Goal: Task Accomplishment & Management: Manage account settings

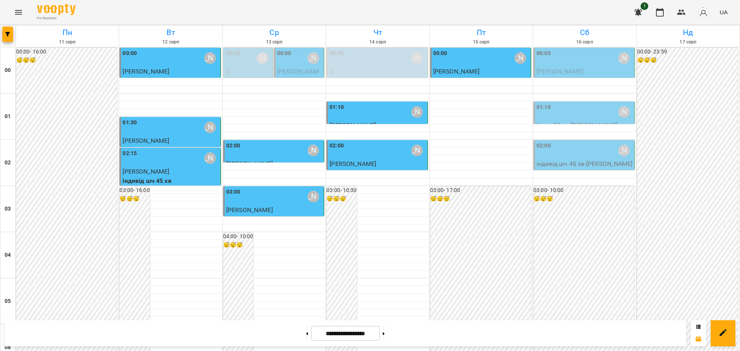
scroll to position [840, 0]
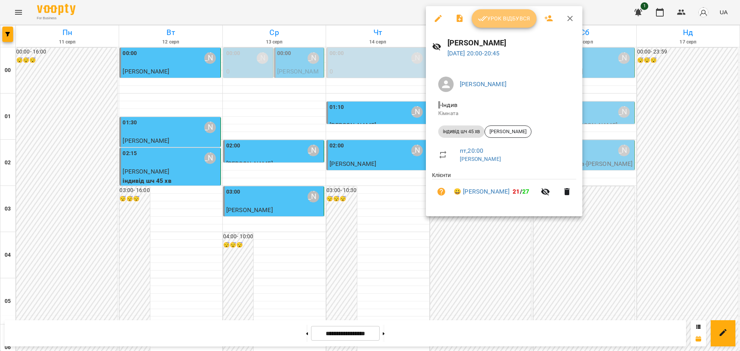
click at [500, 21] on span "Урок відбувся" at bounding box center [504, 18] width 52 height 9
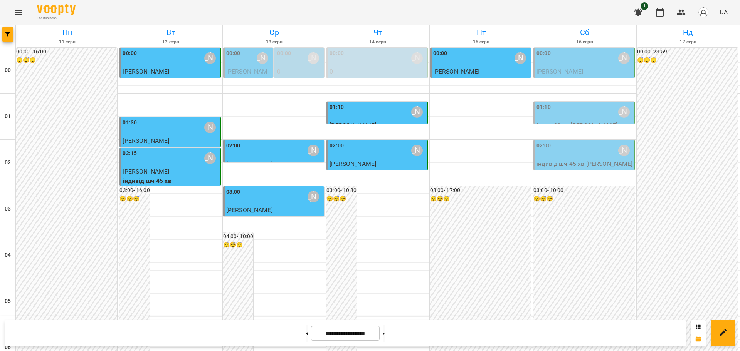
scroll to position [840, 0]
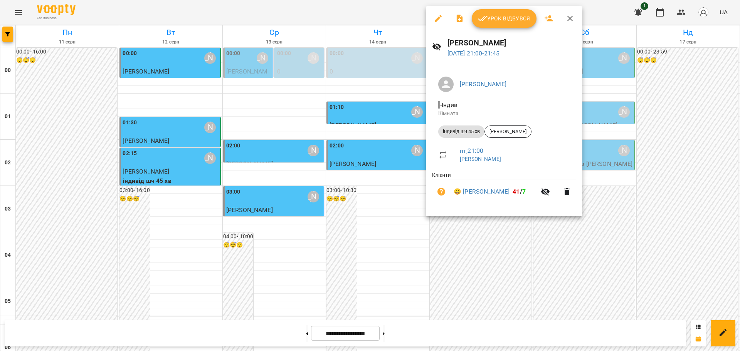
click at [504, 22] on span "Урок відбувся" at bounding box center [504, 18] width 52 height 9
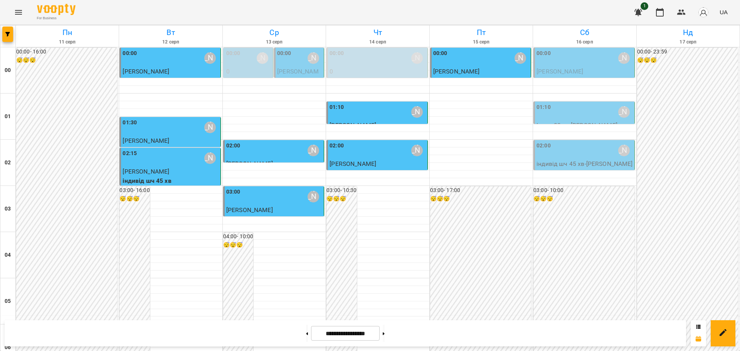
scroll to position [840, 0]
click at [385, 333] on icon at bounding box center [384, 334] width 2 height 3
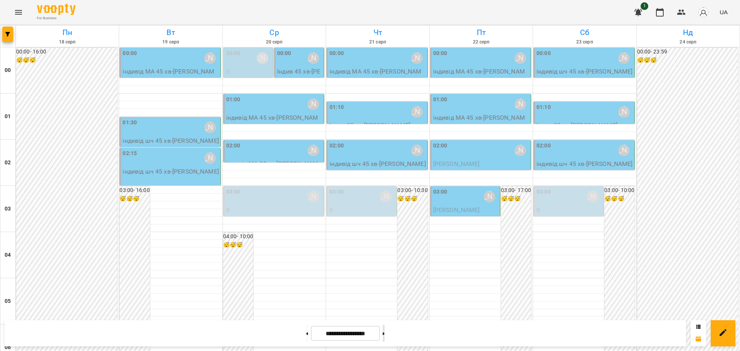
click at [385, 331] on button at bounding box center [384, 333] width 2 height 17
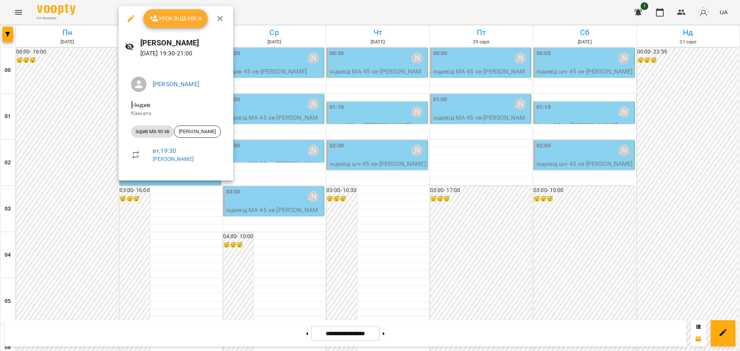
click at [219, 18] on icon "button" at bounding box center [219, 18] width 9 height 9
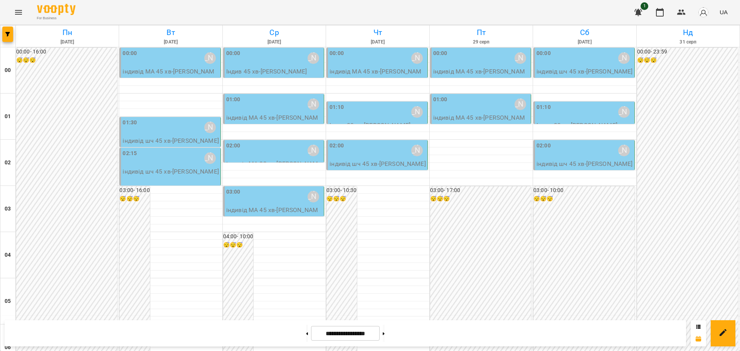
scroll to position [696, 0]
click at [306, 333] on button at bounding box center [307, 333] width 2 height 17
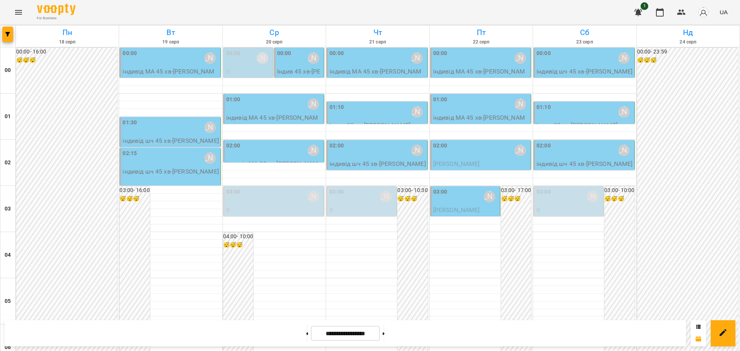
scroll to position [840, 0]
click at [306, 335] on button at bounding box center [307, 333] width 2 height 17
type input "**********"
